Goal: Information Seeking & Learning: Learn about a topic

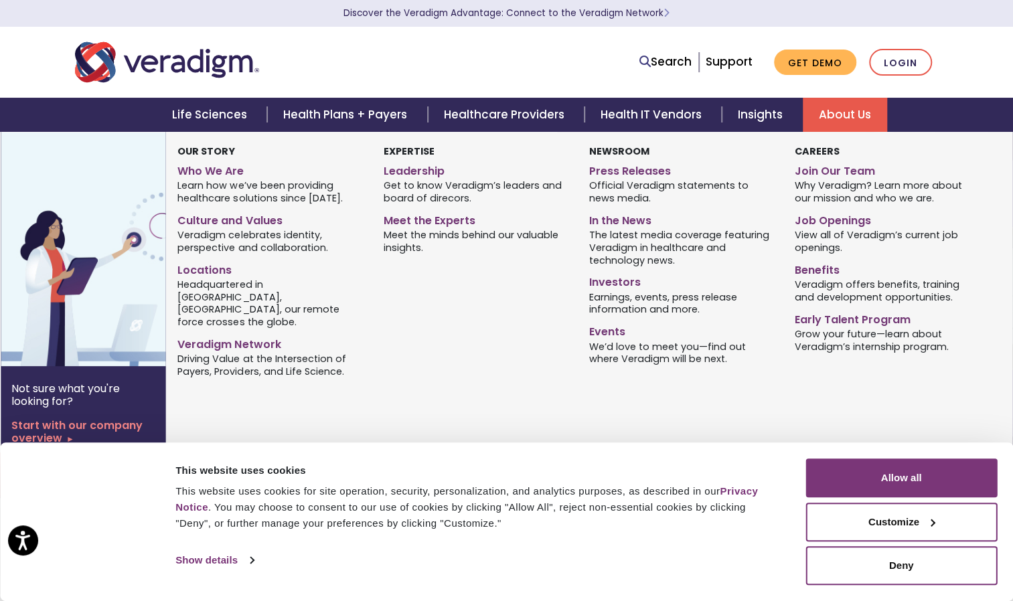
click at [829, 118] on link "About Us" at bounding box center [845, 115] width 84 height 34
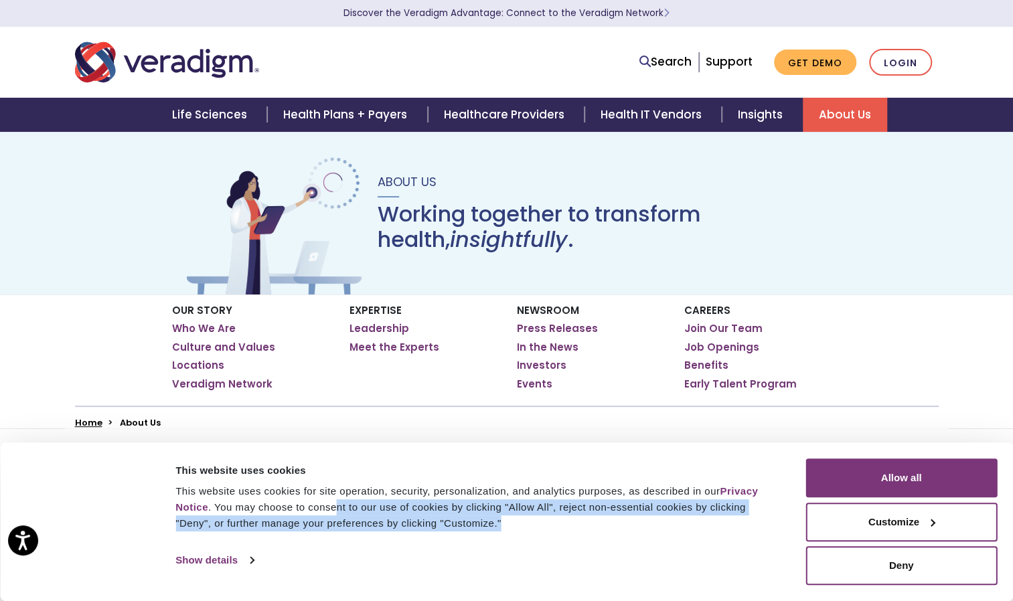
drag, startPoint x: 459, startPoint y: 526, endPoint x: 329, endPoint y: 505, distance: 131.0
click at [329, 505] on div "This website uses cookies for site operation, security, personalization, and an…" at bounding box center [475, 507] width 600 height 48
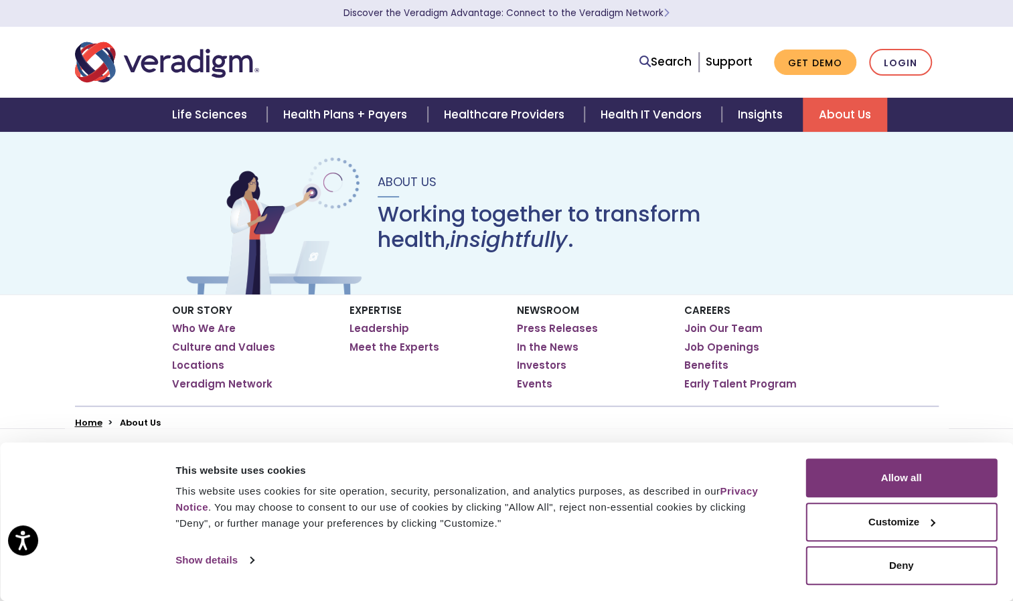
click at [197, 498] on div "This website uses cookies for site operation, security, personalization, and an…" at bounding box center [475, 507] width 600 height 48
click at [861, 476] on button "Allow all" at bounding box center [900, 478] width 191 height 39
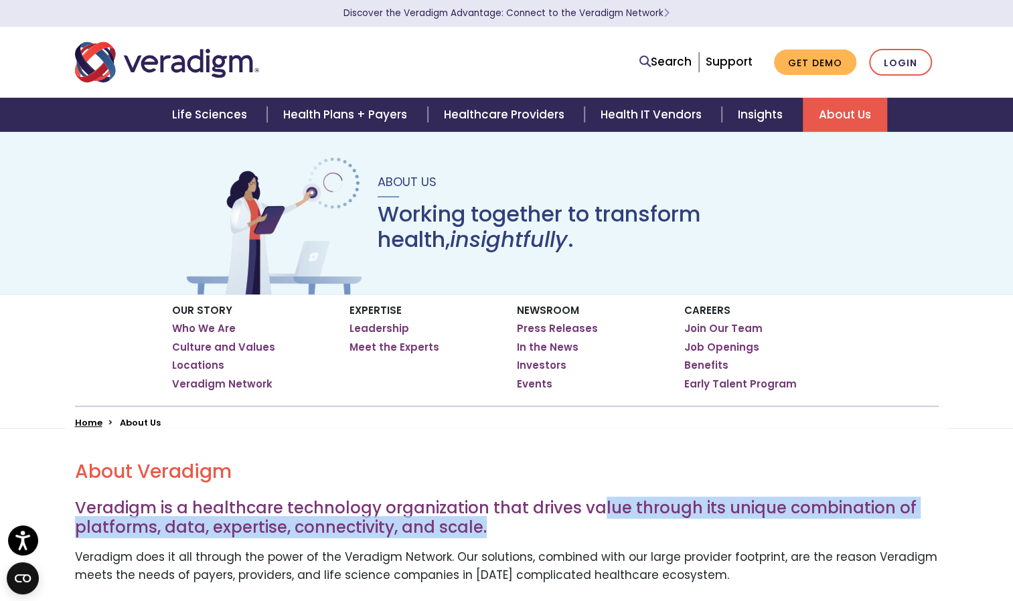
drag, startPoint x: 593, startPoint y: 498, endPoint x: 675, endPoint y: 525, distance: 85.9
click at [675, 525] on h3 "Veradigm is a healthcare technology organization that drives value through its …" at bounding box center [507, 518] width 864 height 39
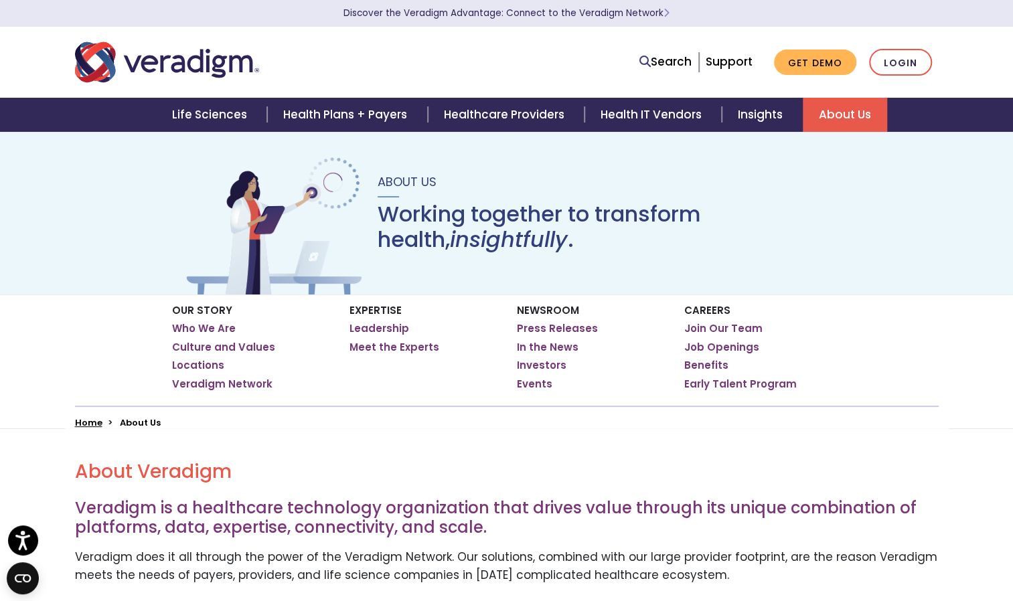
drag, startPoint x: 675, startPoint y: 525, endPoint x: 683, endPoint y: 550, distance: 26.0
click at [683, 550] on p "Veradigm does it all through the power of the Veradigm Network. Our solutions, …" at bounding box center [507, 566] width 864 height 36
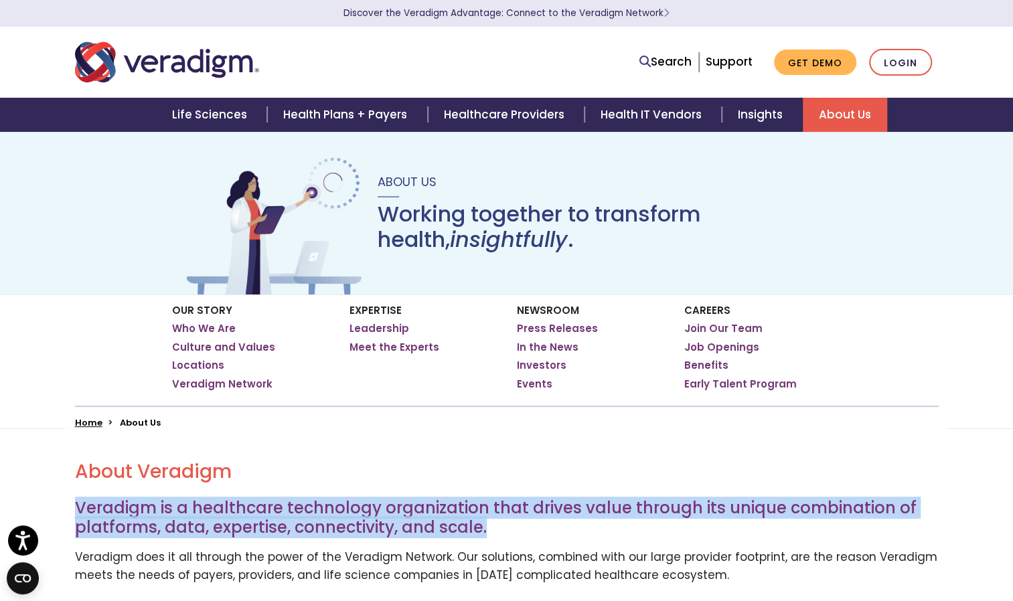
drag, startPoint x: 76, startPoint y: 504, endPoint x: 522, endPoint y: 521, distance: 446.8
click at [522, 521] on h3 "Veradigm is a healthcare technology organization that drives value through its …" at bounding box center [507, 518] width 864 height 39
drag, startPoint x: 522, startPoint y: 521, endPoint x: 507, endPoint y: 534, distance: 19.5
click at [507, 534] on h3 "Veradigm is a healthcare technology organization that drives value through its …" at bounding box center [507, 518] width 864 height 39
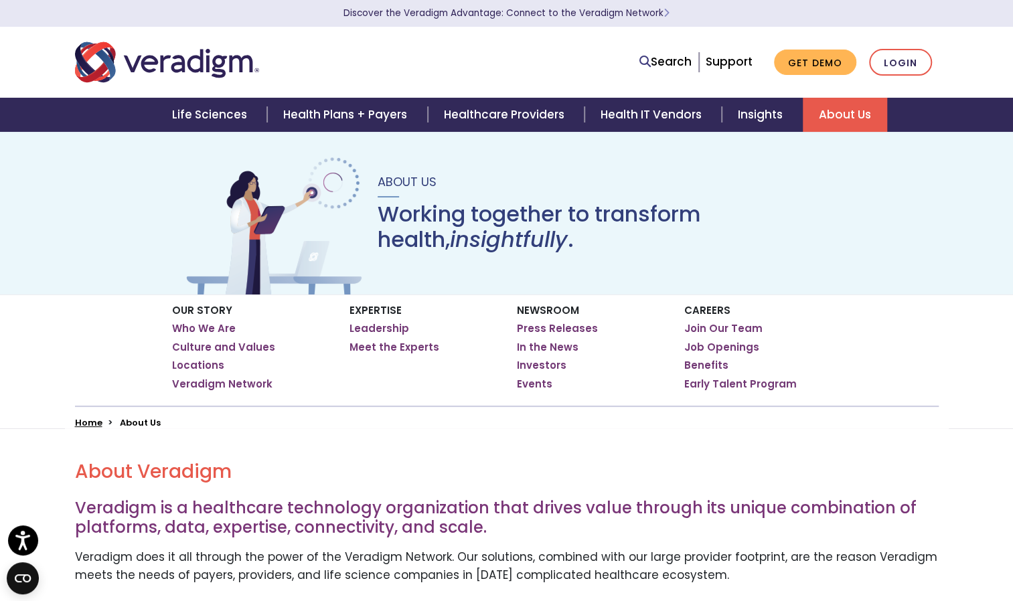
click at [163, 557] on p "Veradigm does it all through the power of the Veradigm Network. Our solutions, …" at bounding box center [507, 566] width 864 height 36
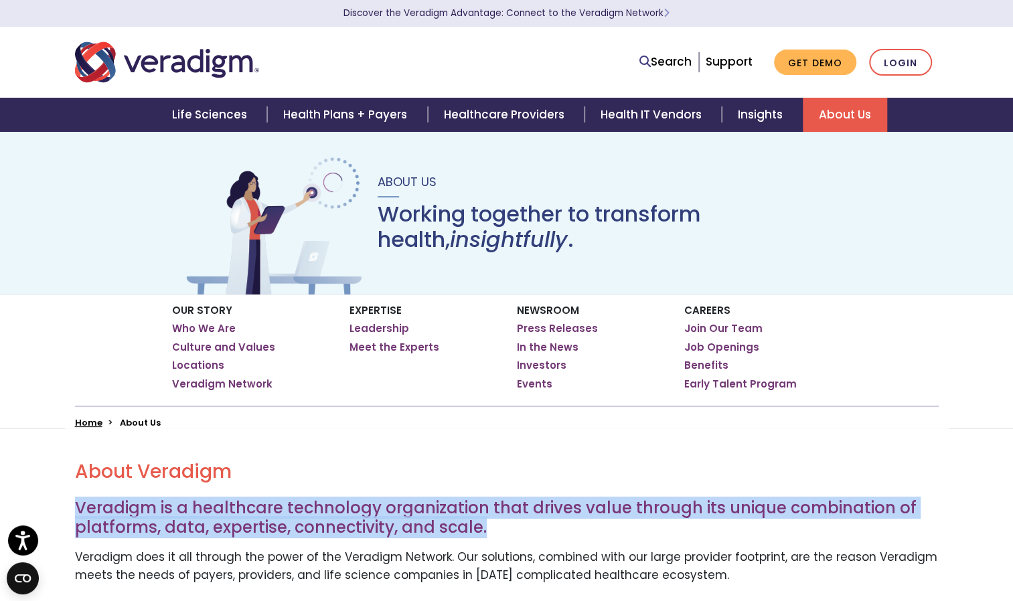
drag, startPoint x: 75, startPoint y: 513, endPoint x: 504, endPoint y: 534, distance: 429.6
click at [504, 534] on h3 "Veradigm is a healthcare technology organization that drives value through its …" at bounding box center [507, 518] width 864 height 39
click at [471, 110] on link "Healthcare Providers" at bounding box center [506, 115] width 157 height 34
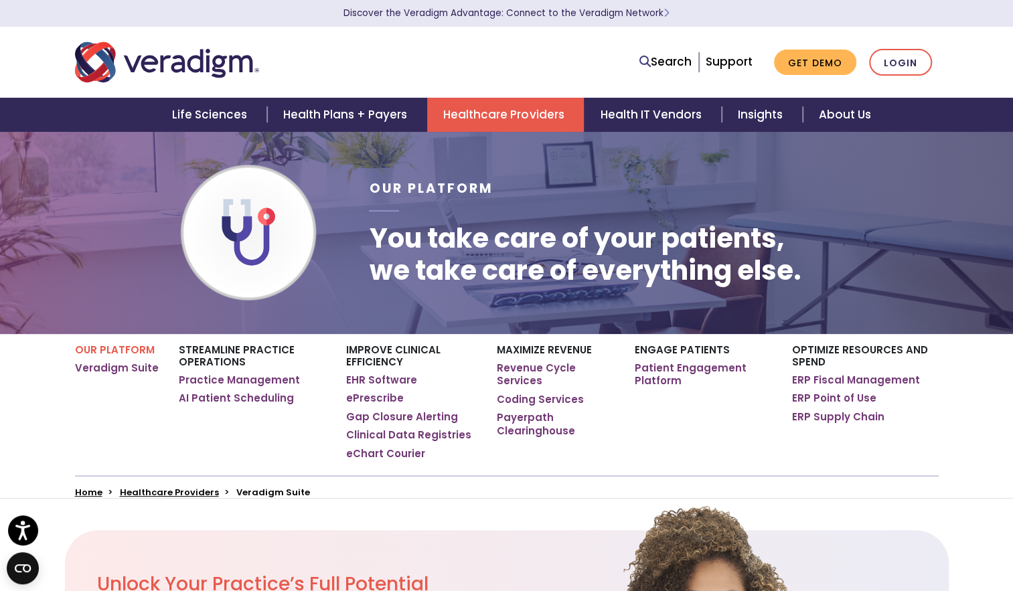
click at [691, 447] on div "Engage Patients Patient Engagement Platform" at bounding box center [703, 405] width 157 height 142
click at [847, 125] on link "About Us" at bounding box center [845, 115] width 84 height 34
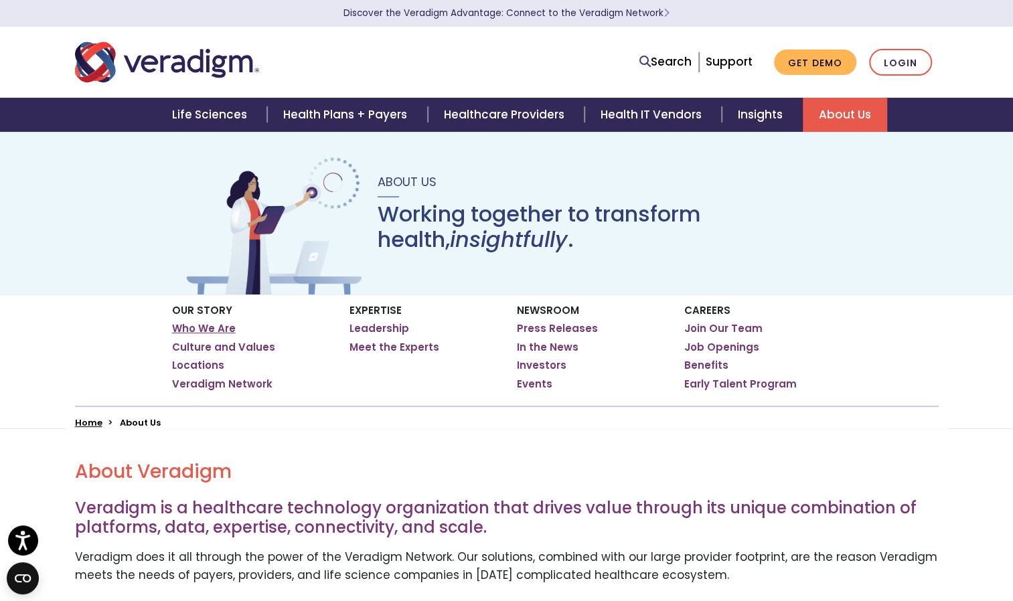
click at [193, 331] on link "Who We Are" at bounding box center [204, 328] width 64 height 13
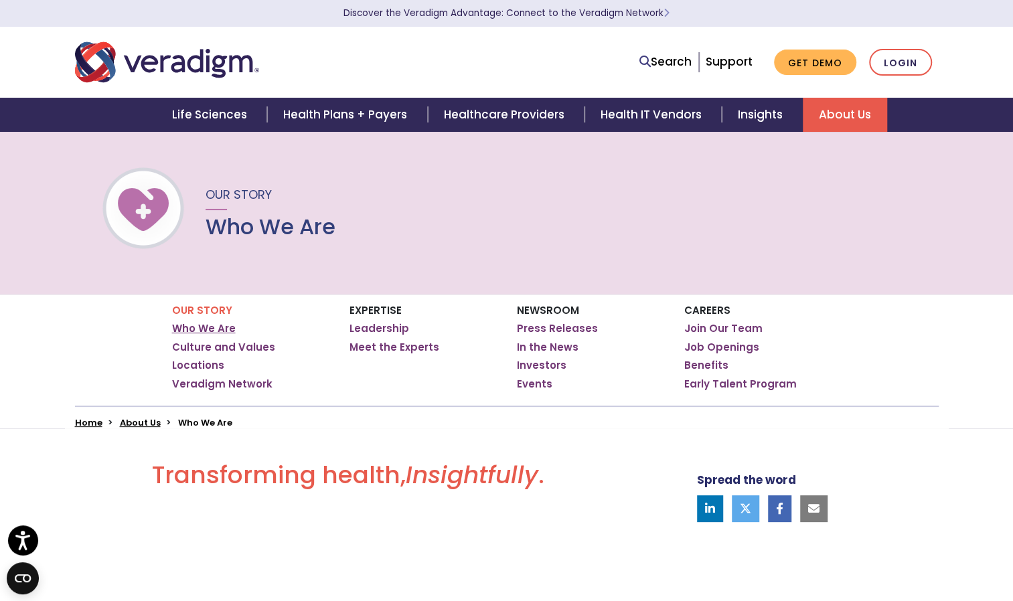
drag, startPoint x: 0, startPoint y: 0, endPoint x: 193, endPoint y: 331, distance: 383.4
click at [193, 331] on link "Who We Are" at bounding box center [204, 328] width 64 height 13
click at [372, 326] on link "Leadership" at bounding box center [379, 328] width 60 height 13
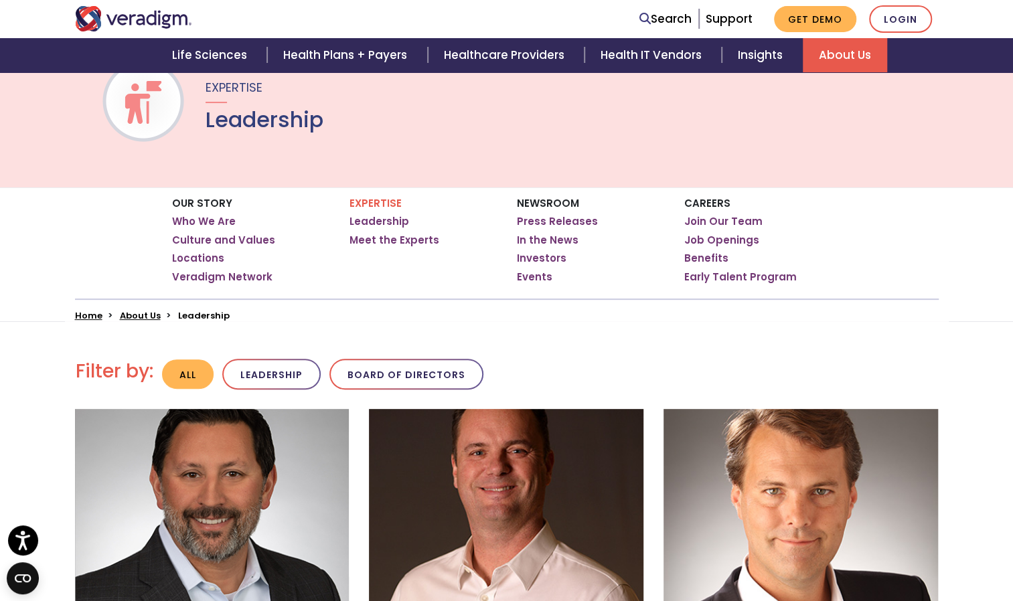
scroll to position [107, 0]
click at [400, 385] on button "Board of Directors" at bounding box center [406, 374] width 154 height 31
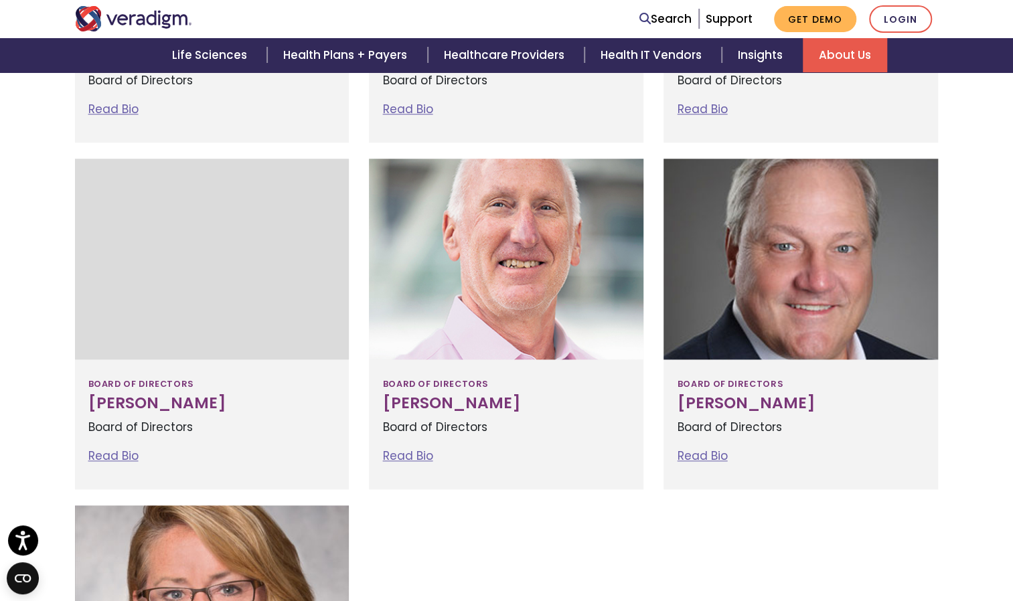
scroll to position [700, 0]
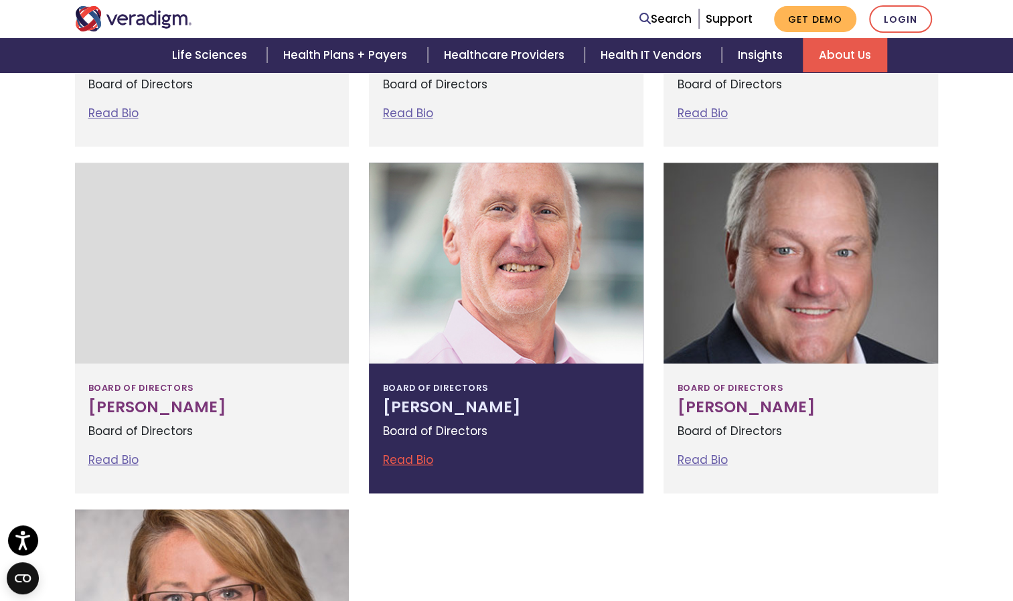
click at [414, 466] on link "Read Bio" at bounding box center [407, 460] width 50 height 16
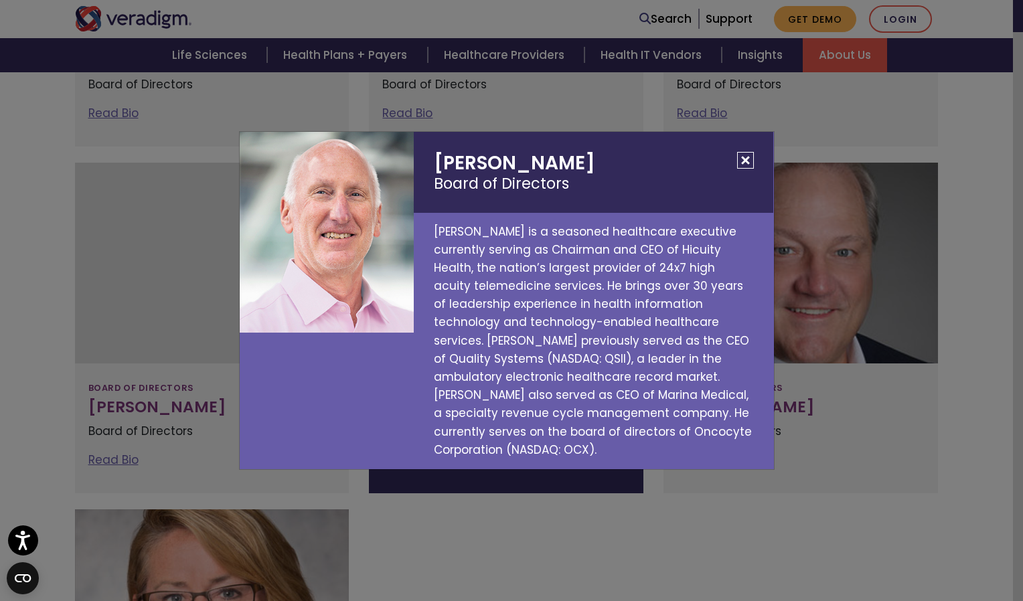
click at [741, 159] on button "Close" at bounding box center [745, 160] width 17 height 17
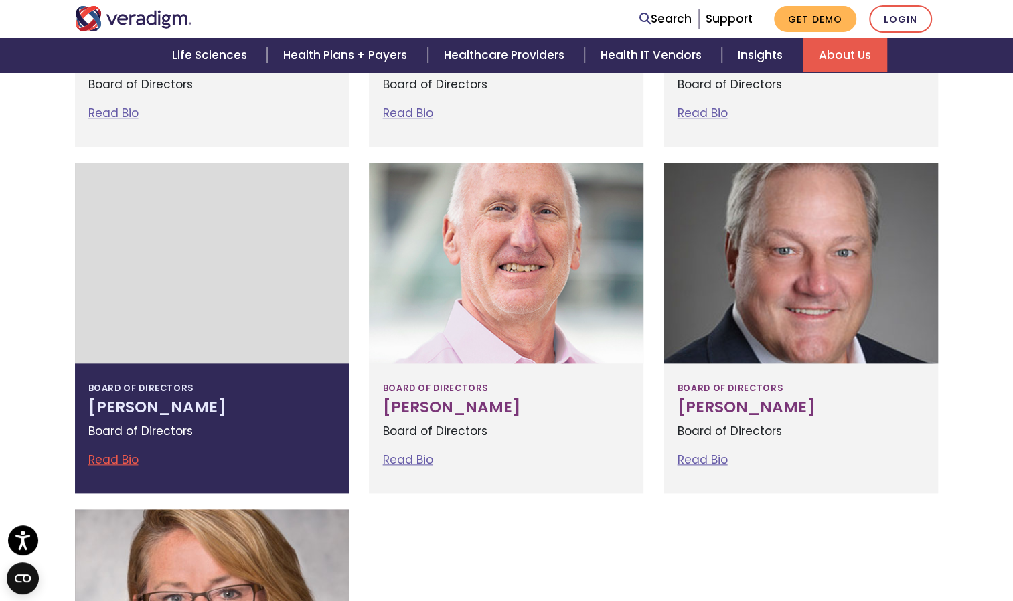
click at [215, 226] on div at bounding box center [212, 263] width 274 height 201
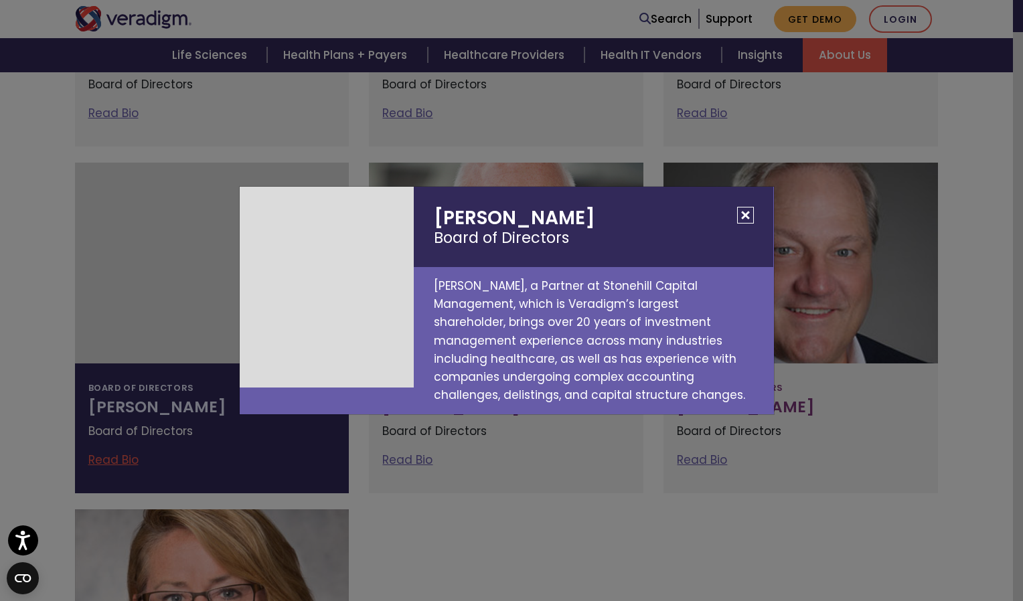
click at [744, 221] on button "Close" at bounding box center [745, 215] width 17 height 17
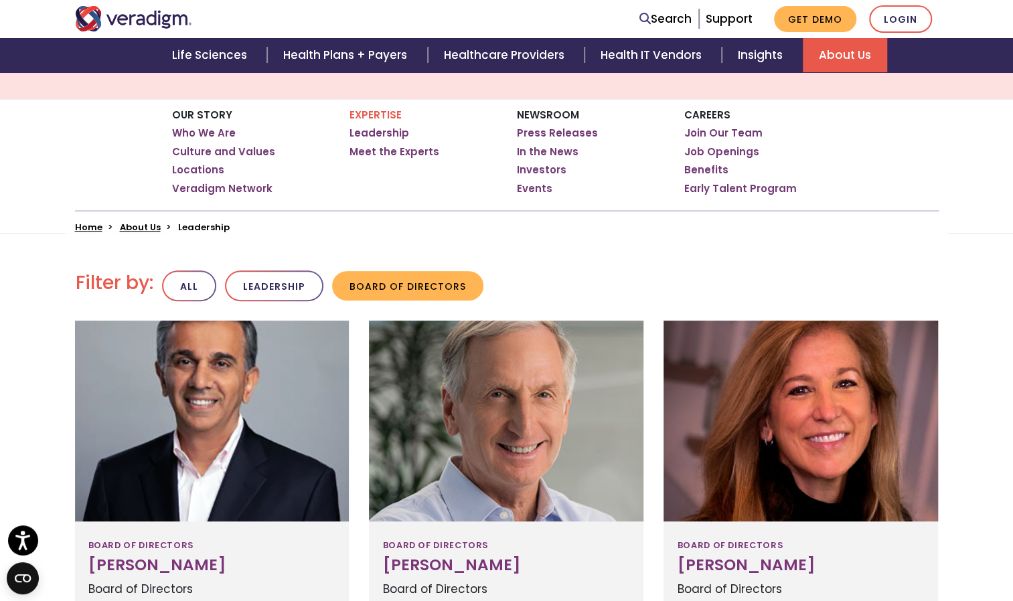
scroll to position [175, 0]
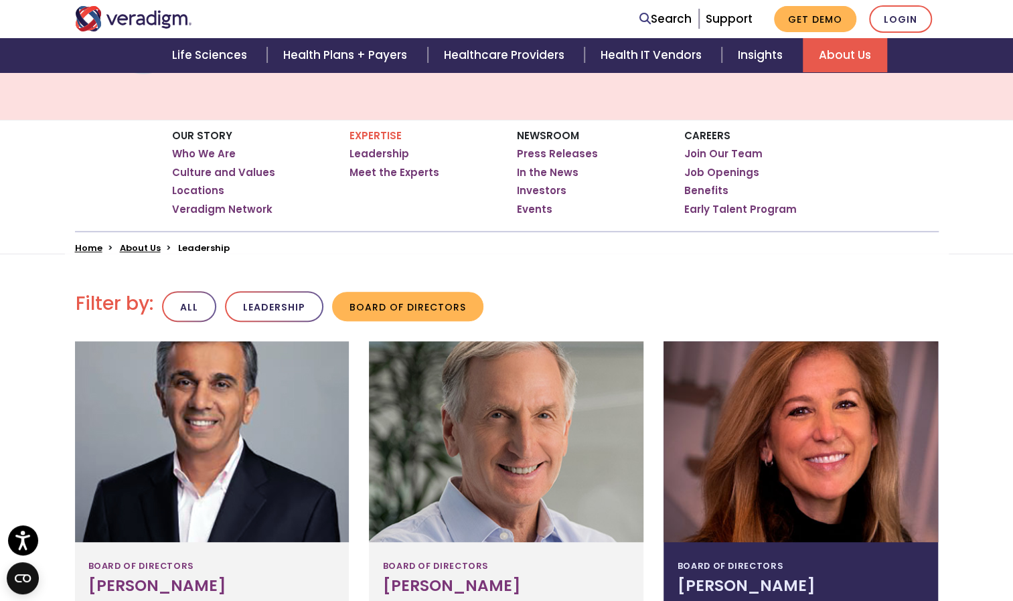
click at [865, 445] on div at bounding box center [800, 441] width 274 height 201
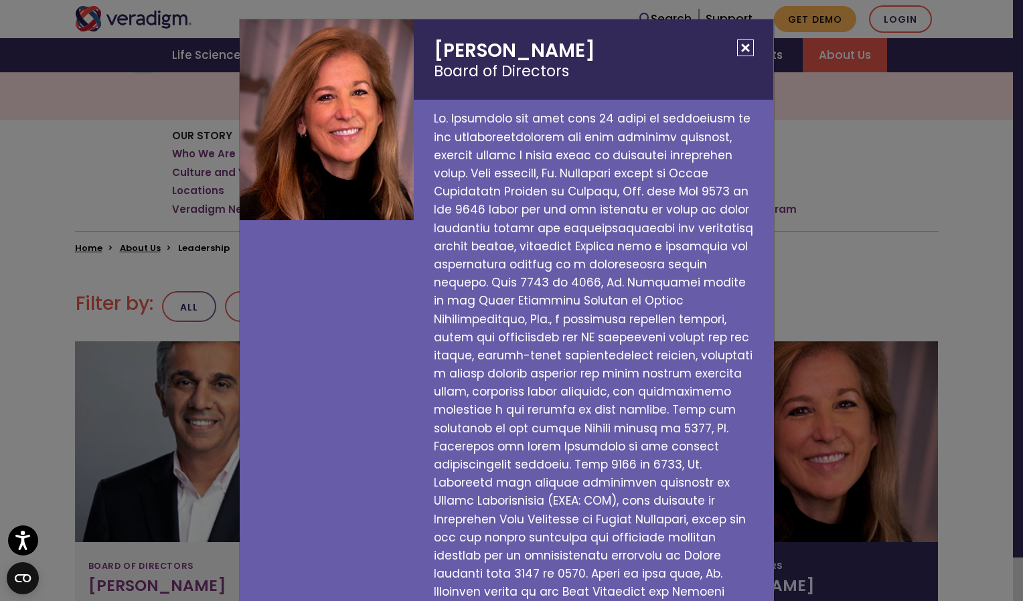
click at [740, 44] on button "Close" at bounding box center [745, 47] width 17 height 17
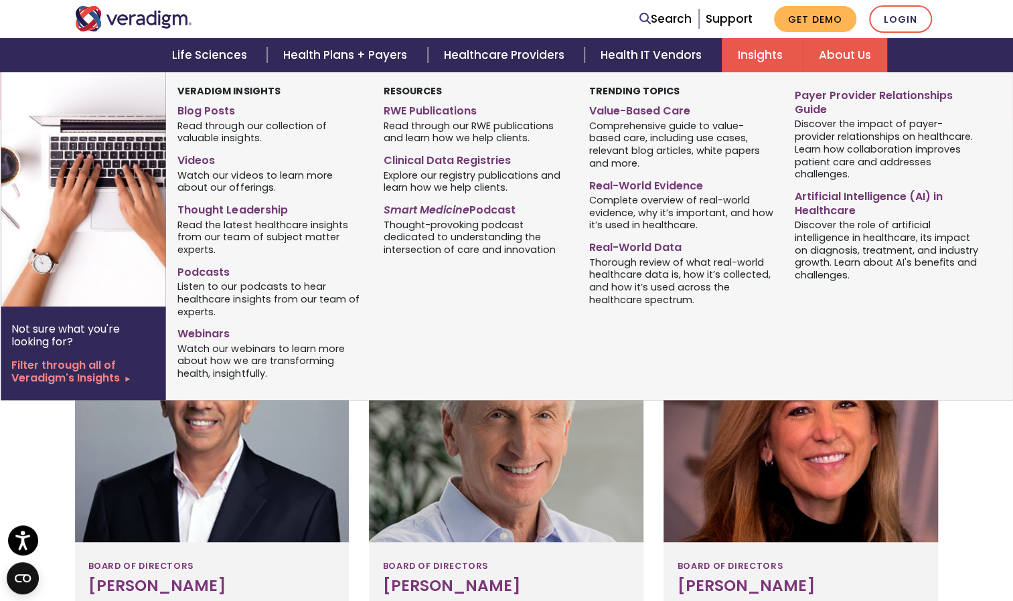
click at [740, 44] on link "Insights" at bounding box center [762, 55] width 81 height 34
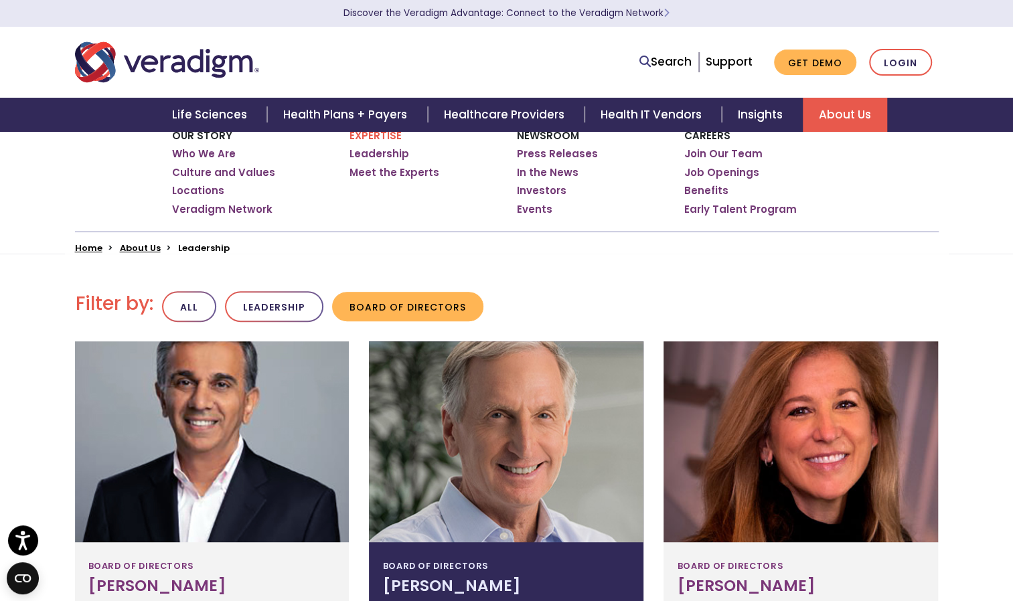
click at [444, 414] on div at bounding box center [506, 441] width 274 height 201
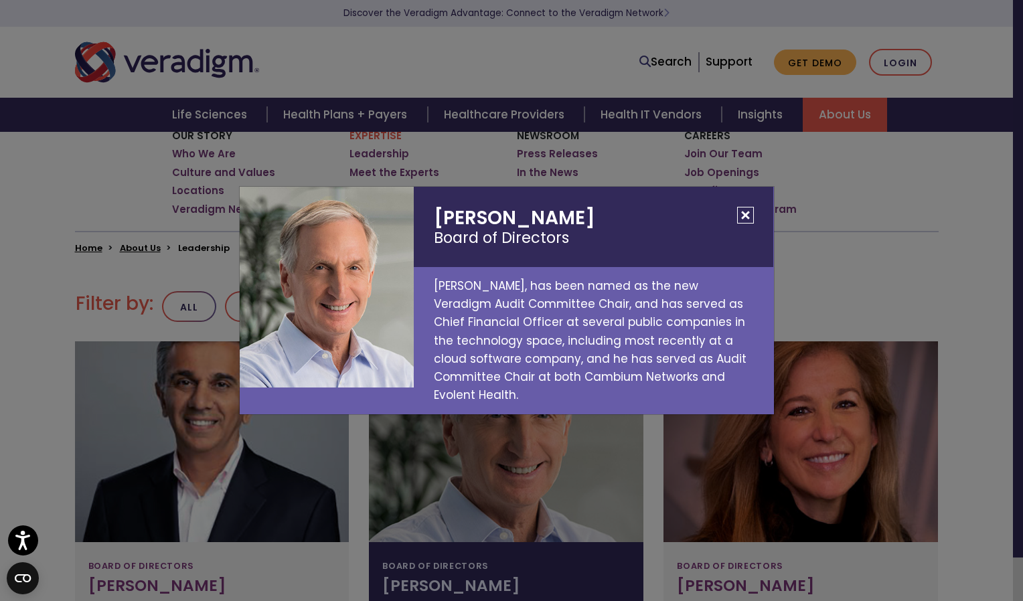
click at [444, 414] on div "Bruce Felt Board of Directors Bruce Felt, has been named as the new Veradigm Au…" at bounding box center [511, 300] width 1023 height 601
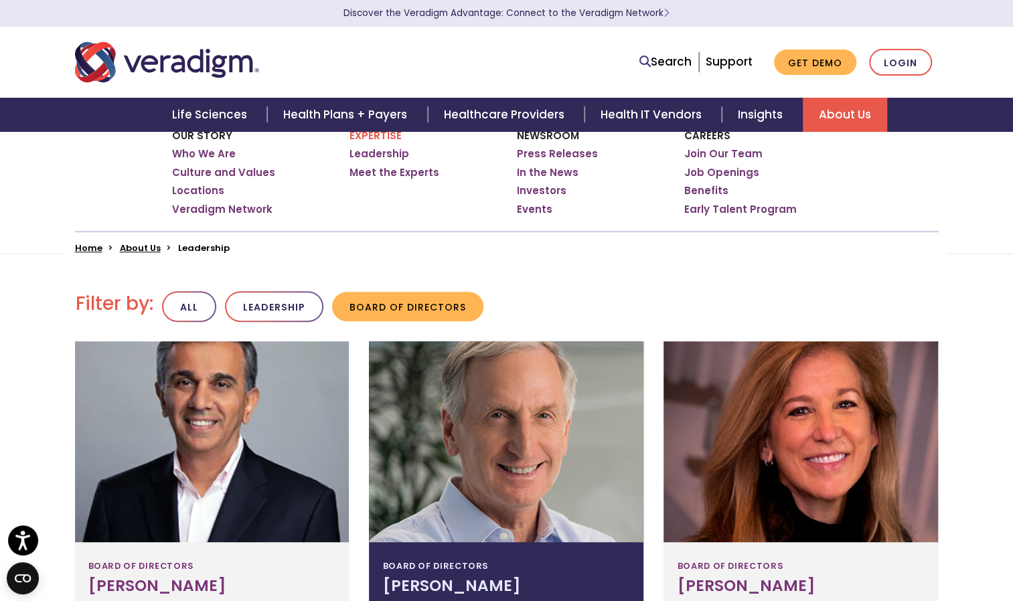
click at [526, 410] on div at bounding box center [506, 441] width 274 height 201
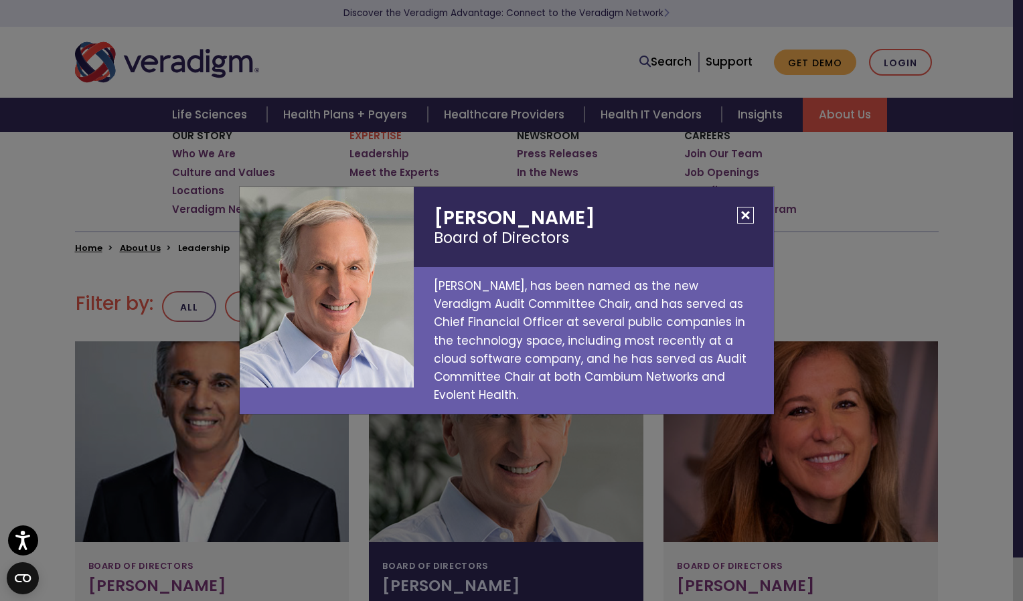
click at [743, 224] on button "Close" at bounding box center [745, 215] width 17 height 17
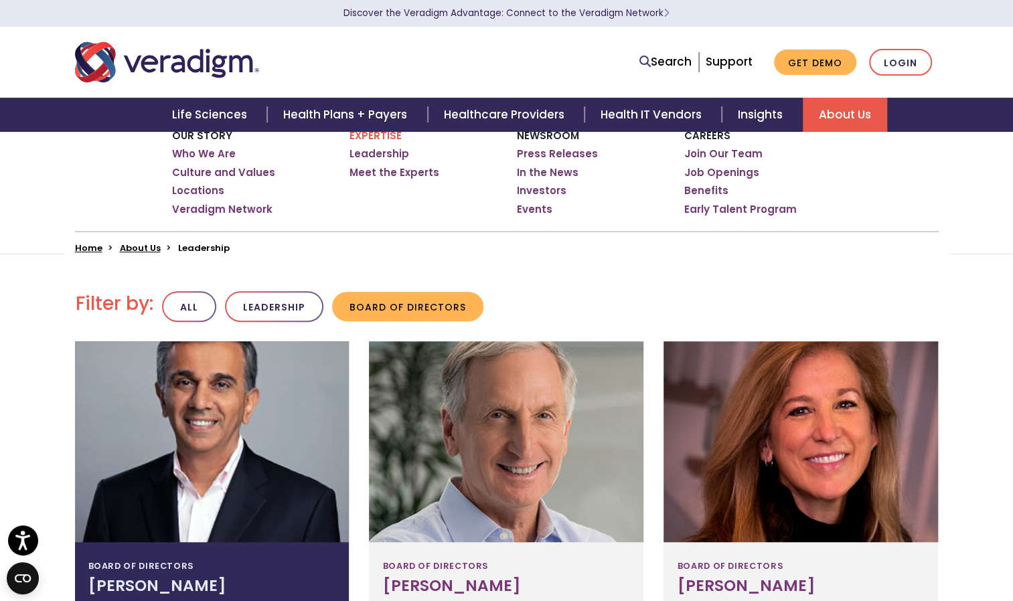
click at [236, 415] on div at bounding box center [212, 441] width 274 height 201
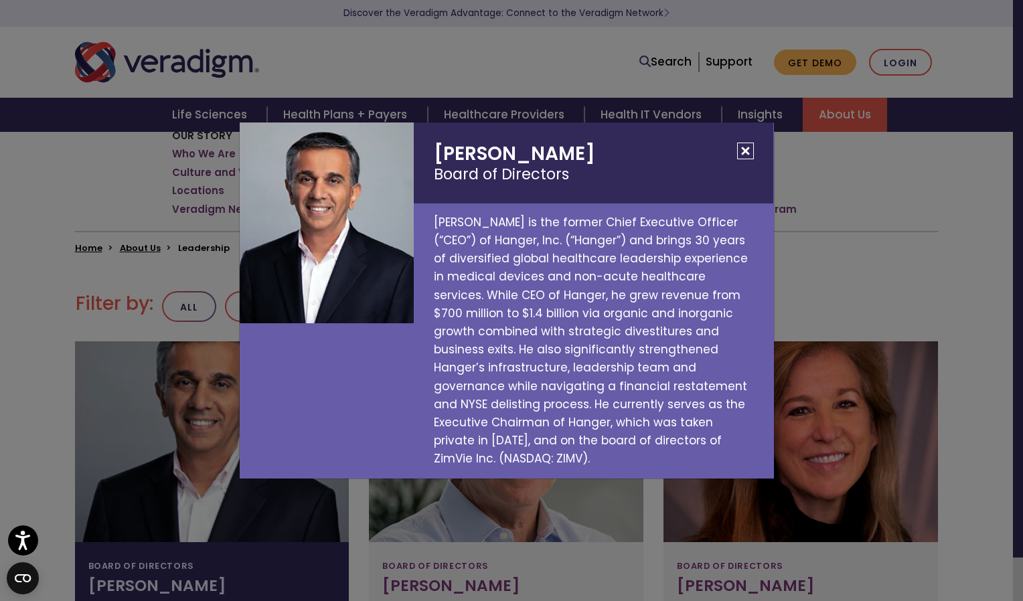
click at [744, 159] on button "Close" at bounding box center [745, 151] width 17 height 17
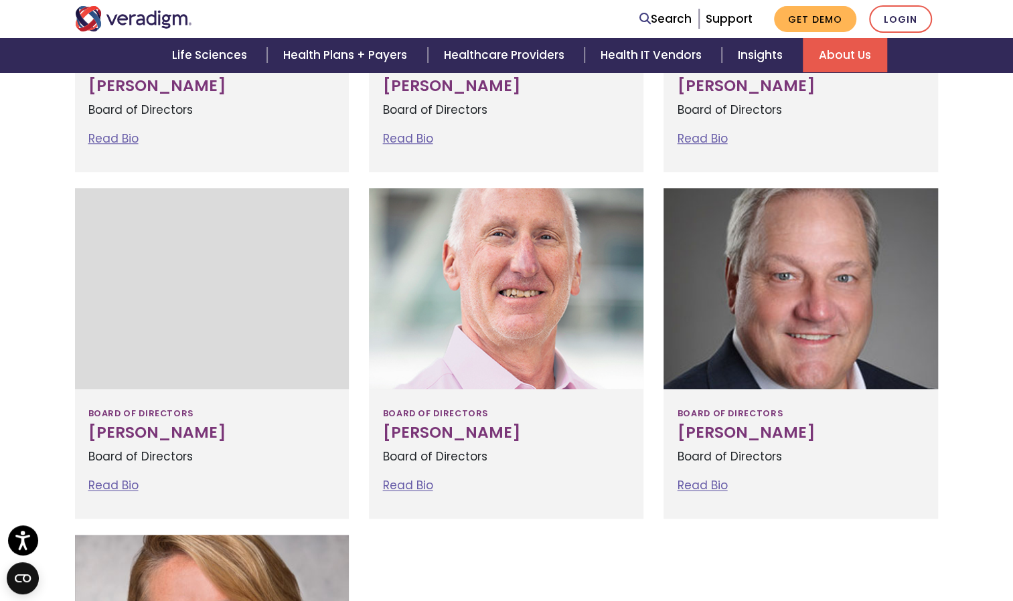
scroll to position [679, 0]
